Goal: Find contact information: Find contact information

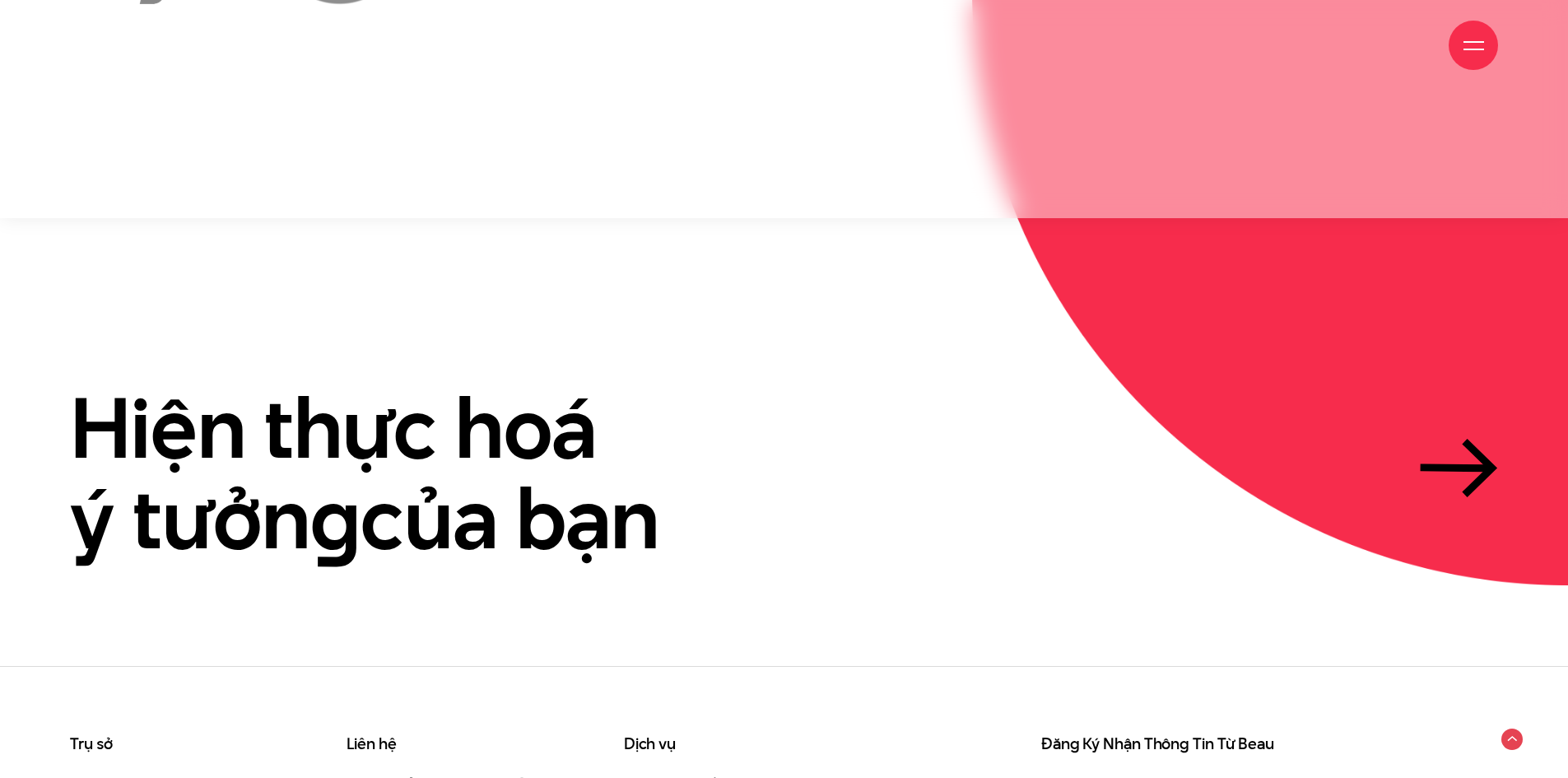
scroll to position [5056, 0]
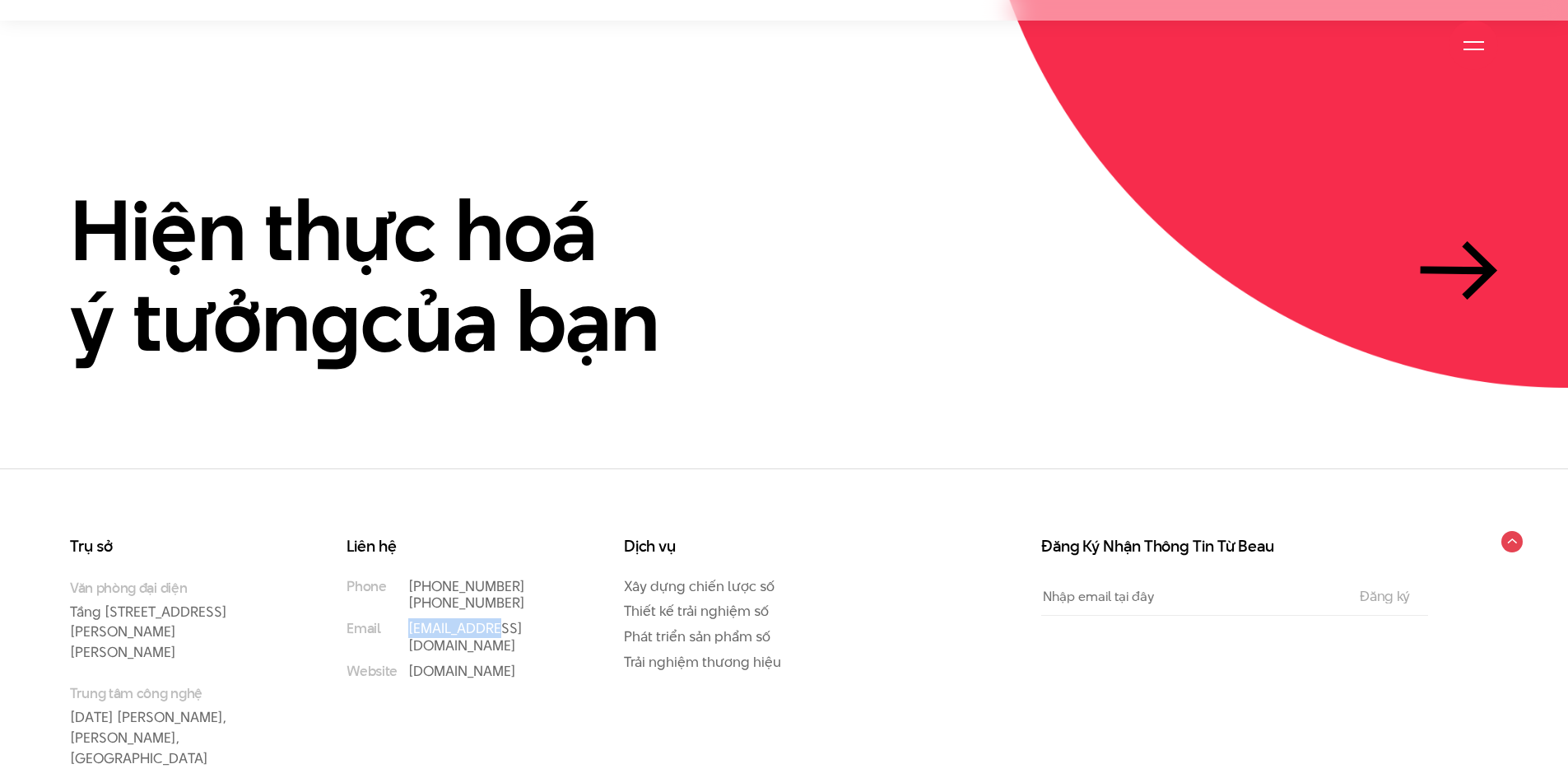
drag, startPoint x: 518, startPoint y: 560, endPoint x: 402, endPoint y: 568, distance: 116.3
click at [402, 620] on li "Email [EMAIL_ADDRESS][DOMAIN_NAME]" at bounding box center [452, 637] width 211 height 35
copy link "[EMAIL_ADDRESS][DOMAIN_NAME]"
click at [586, 546] on div "Liên hệ Phone [PHONE_NUMBER] [PHONE_NUMBER] Email [EMAIL_ADDRESS][DOMAIN_NAME] …" at bounding box center [464, 674] width 276 height 272
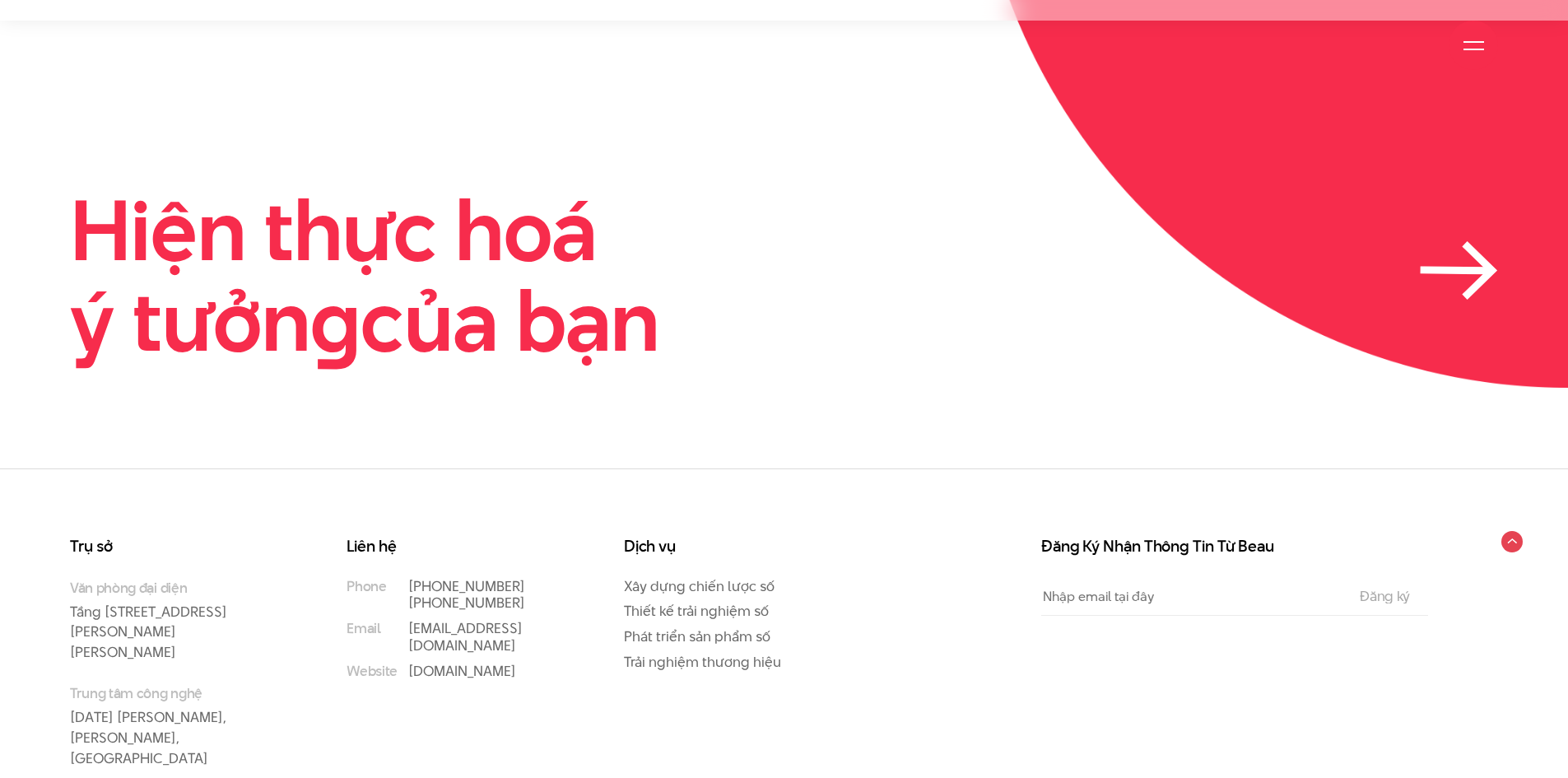
drag, startPoint x: 675, startPoint y: 302, endPoint x: 124, endPoint y: 114, distance: 582.2
click at [124, 114] on section "Hiện thực hoá ý tưởn g của bạn" at bounding box center [784, 244] width 1568 height 448
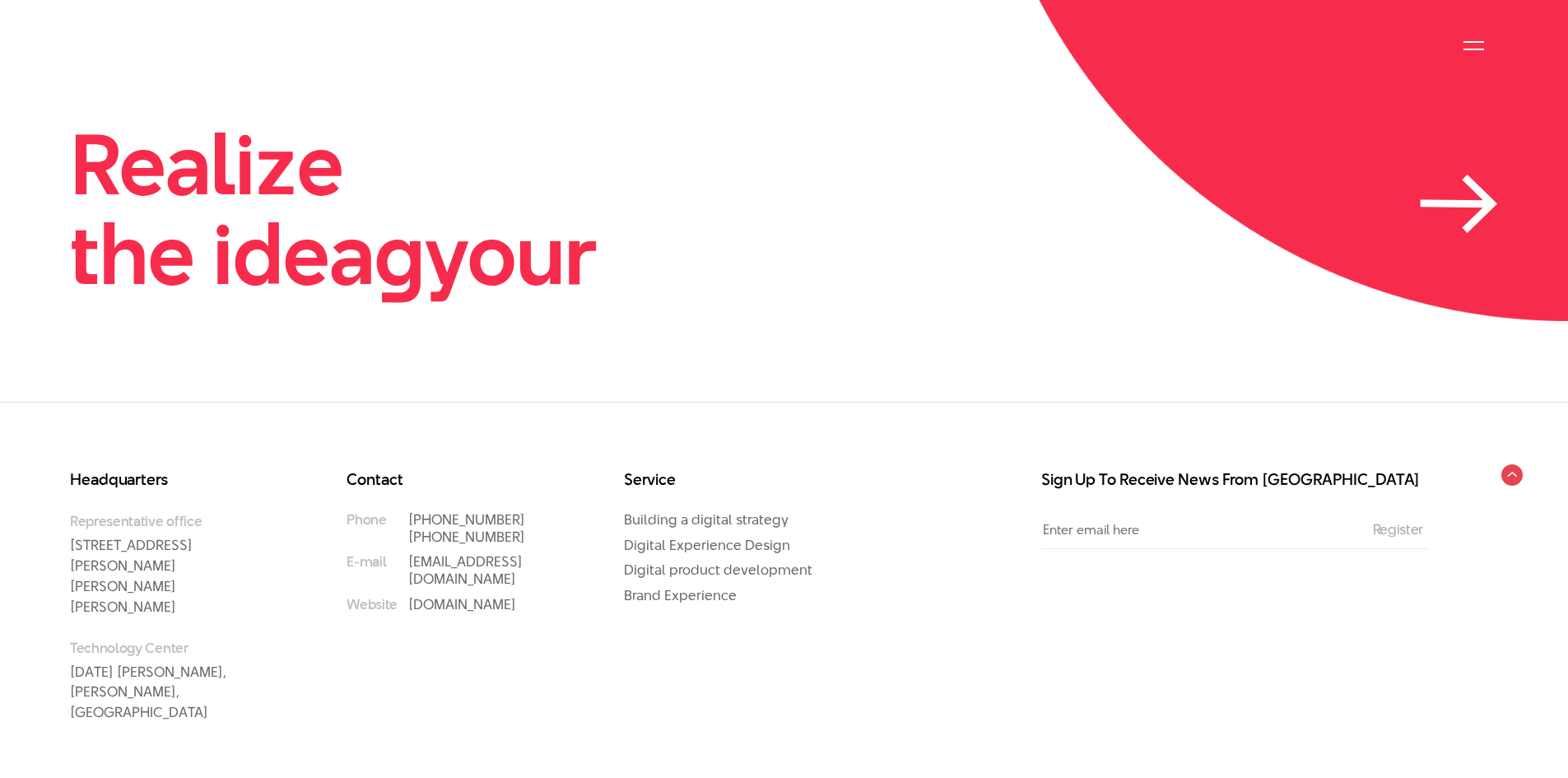
click at [696, 251] on link "Realize the idea g your" at bounding box center [784, 209] width 1428 height 180
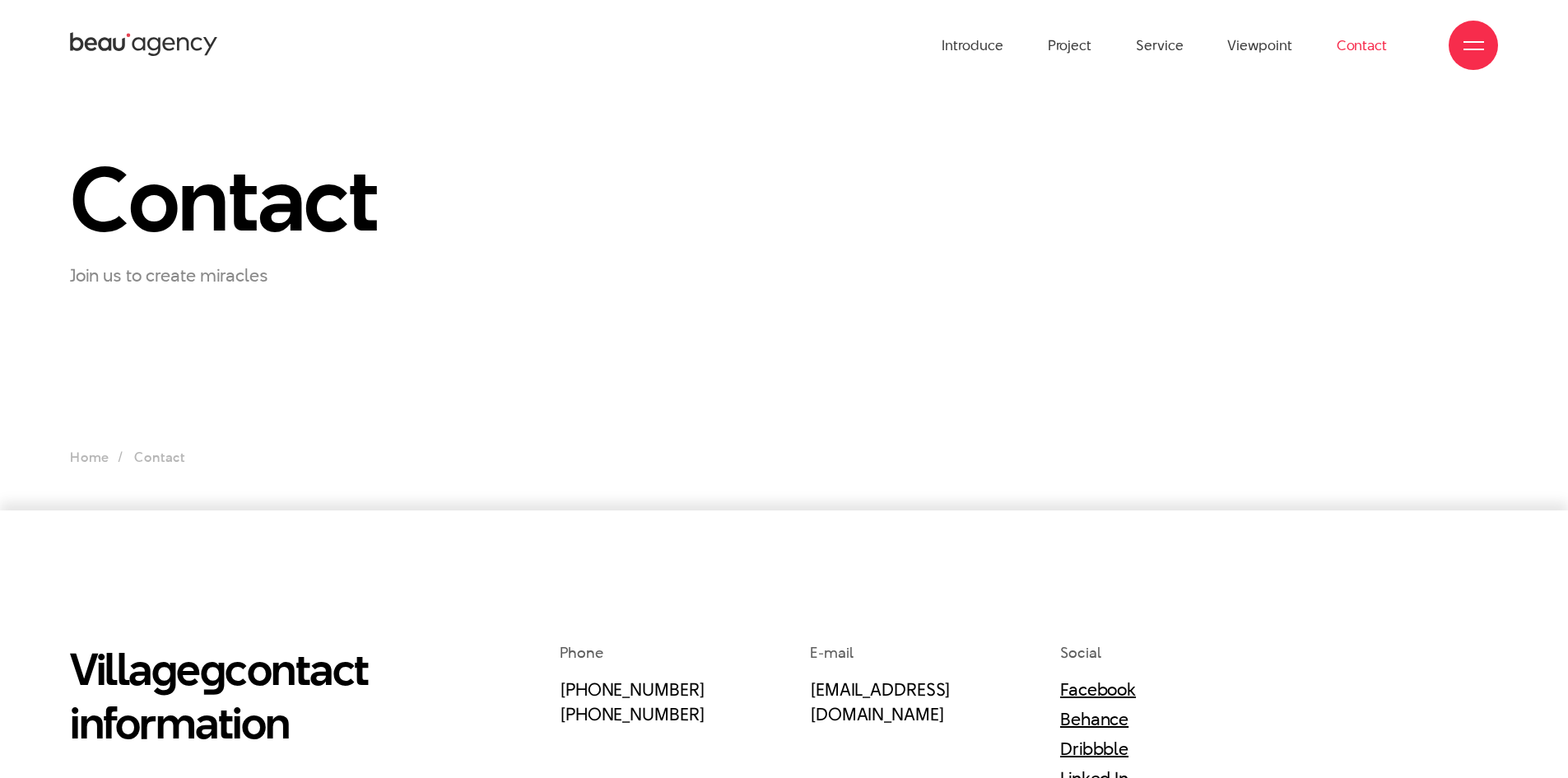
click at [0, 484] on section "Contact Join us to create miracles Home Contact" at bounding box center [784, 301] width 1568 height 420
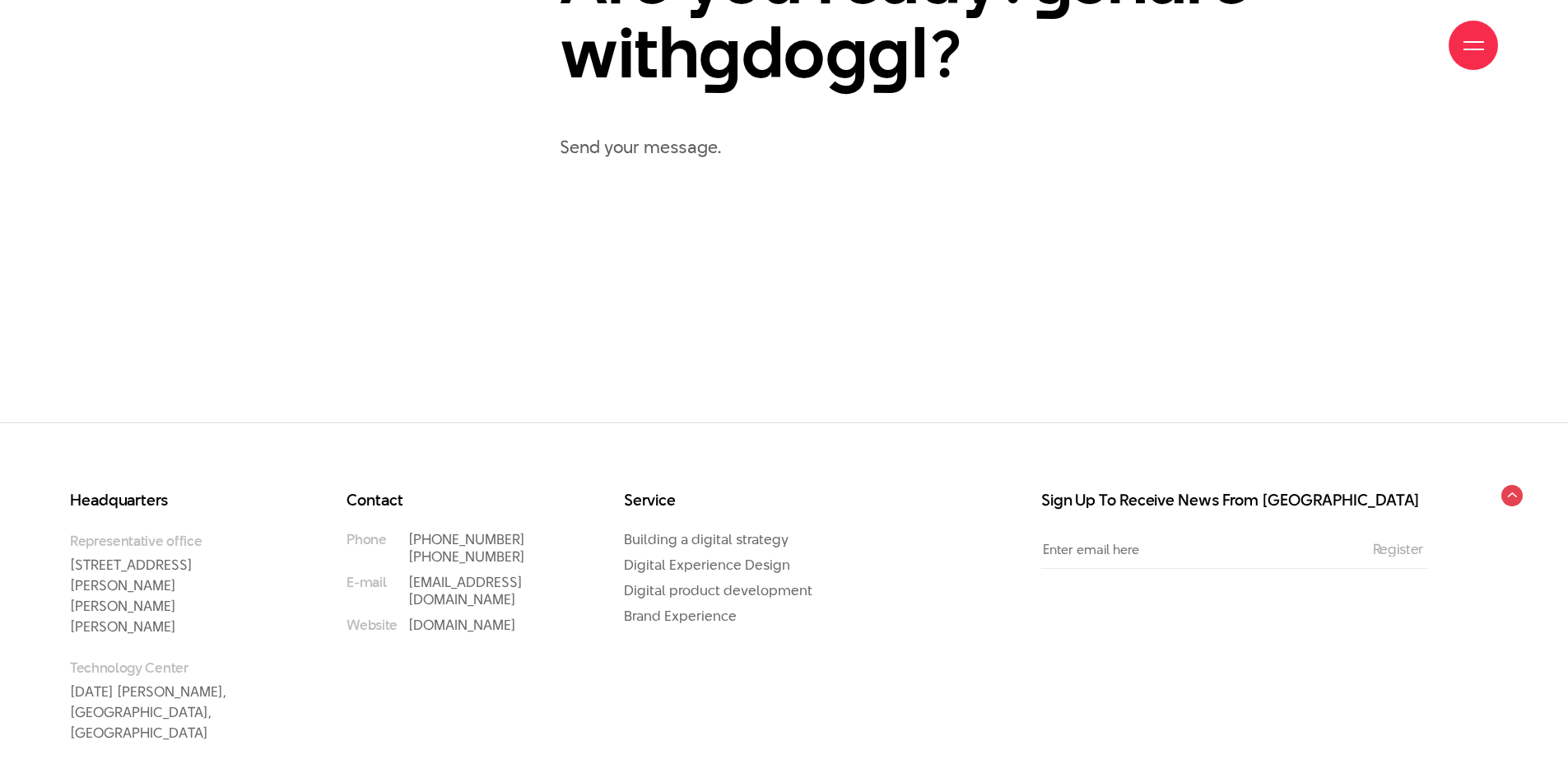
scroll to position [1173, 0]
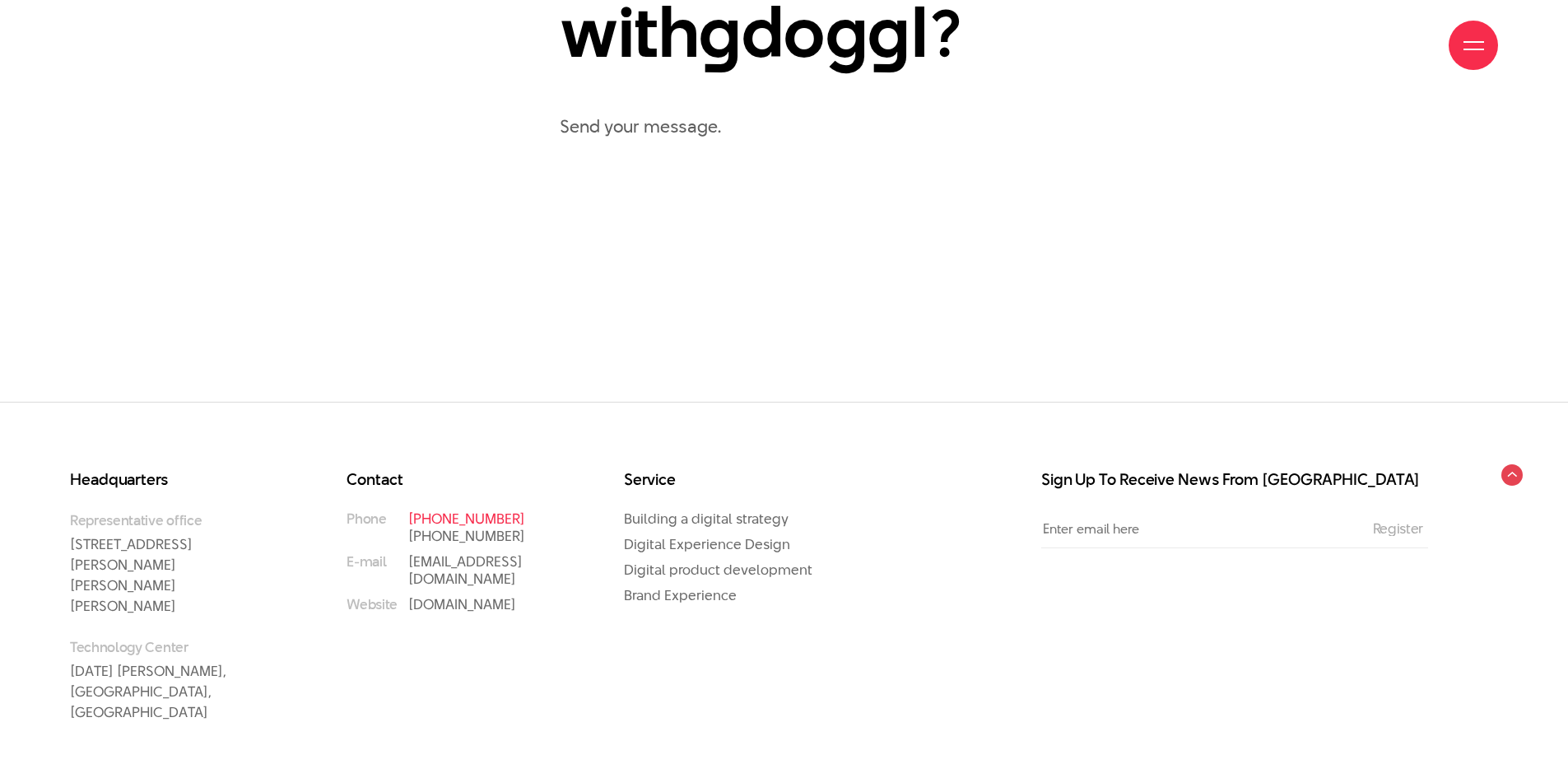
click at [470, 513] on font "[PHONE_NUMBER]" at bounding box center [466, 519] width 117 height 20
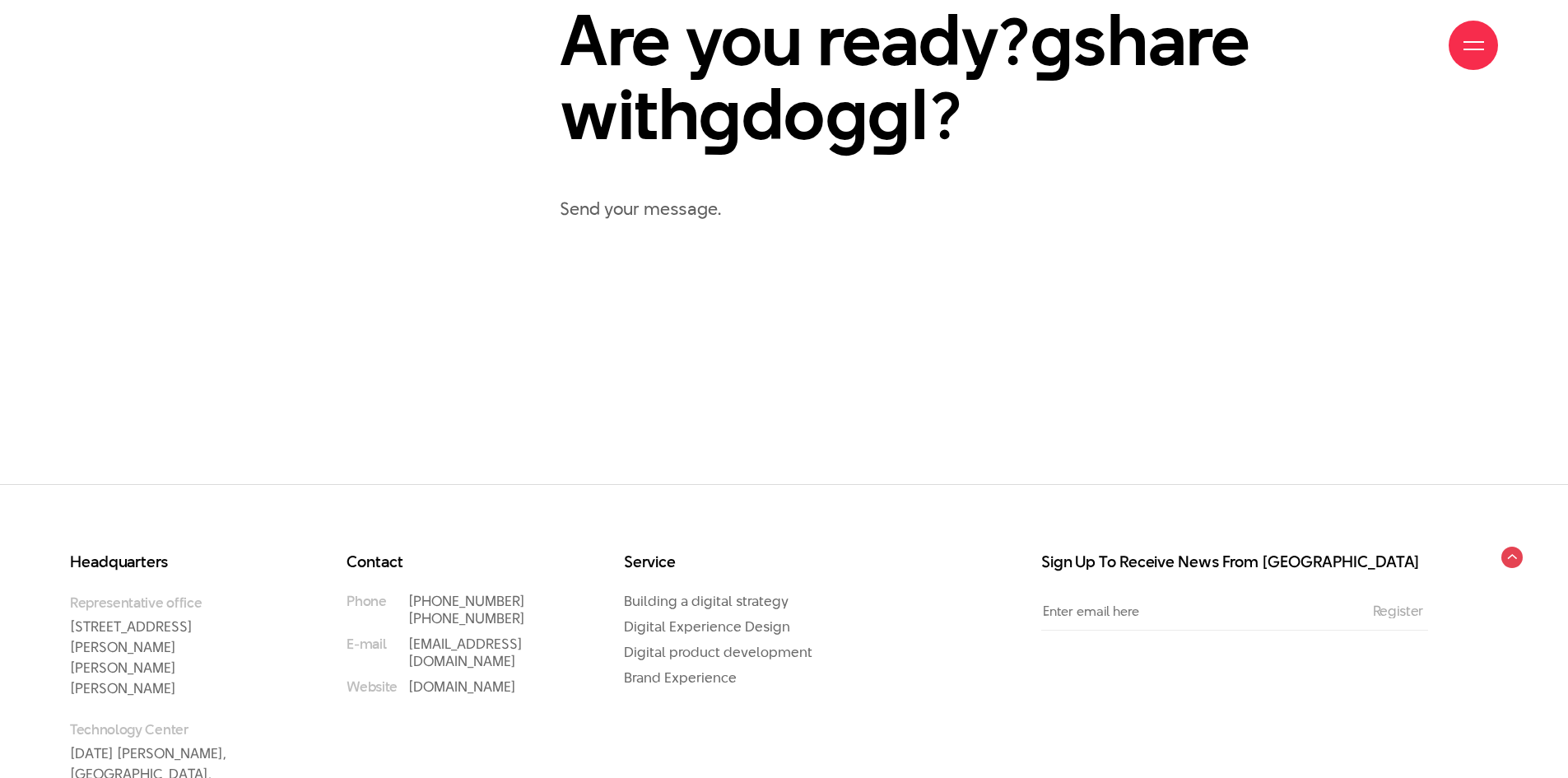
scroll to position [1173, 0]
